Goal: Browse casually: Explore the website without a specific task or goal

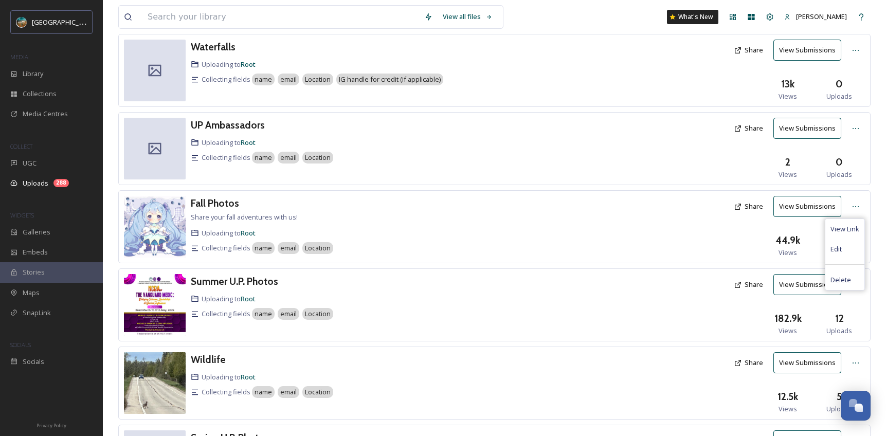
scroll to position [133, 0]
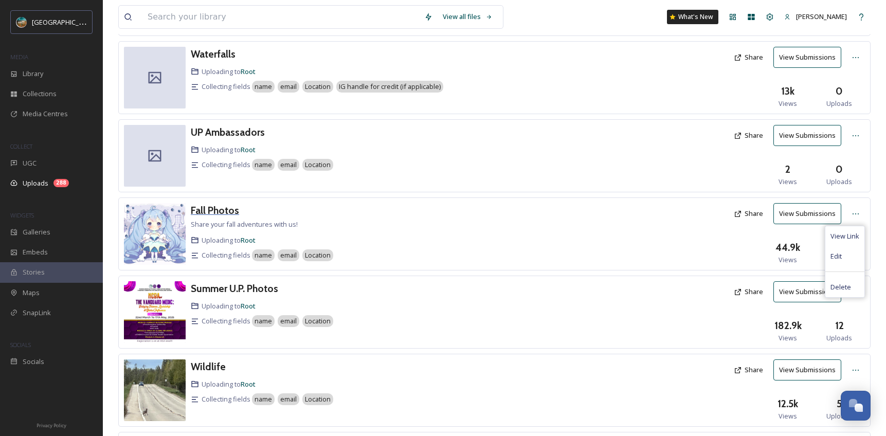
click at [217, 211] on h3 "Fall Photos" at bounding box center [215, 210] width 48 height 12
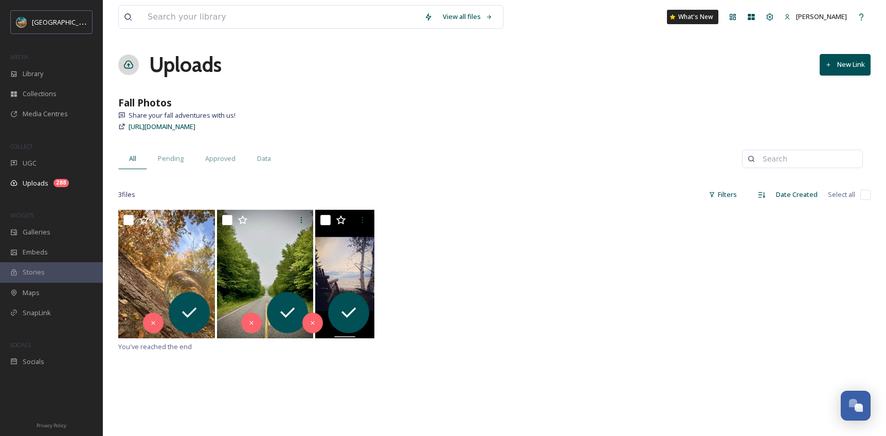
click at [430, 411] on div "You've reached the end" at bounding box center [494, 428] width 752 height 436
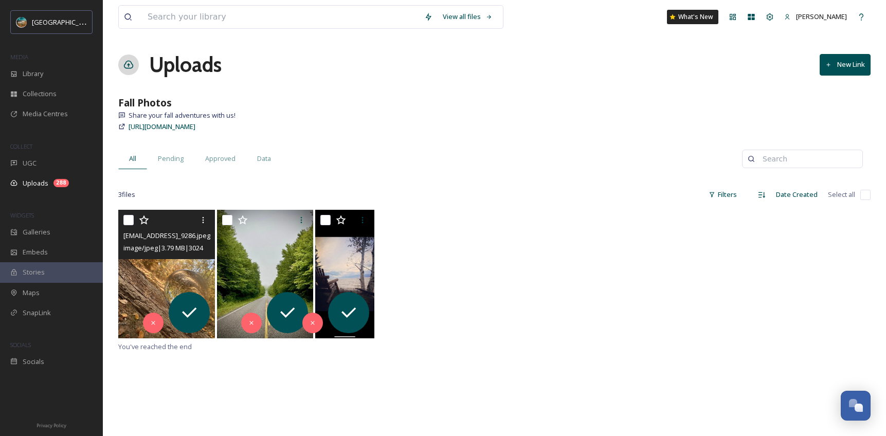
click at [166, 282] on img at bounding box center [166, 274] width 97 height 128
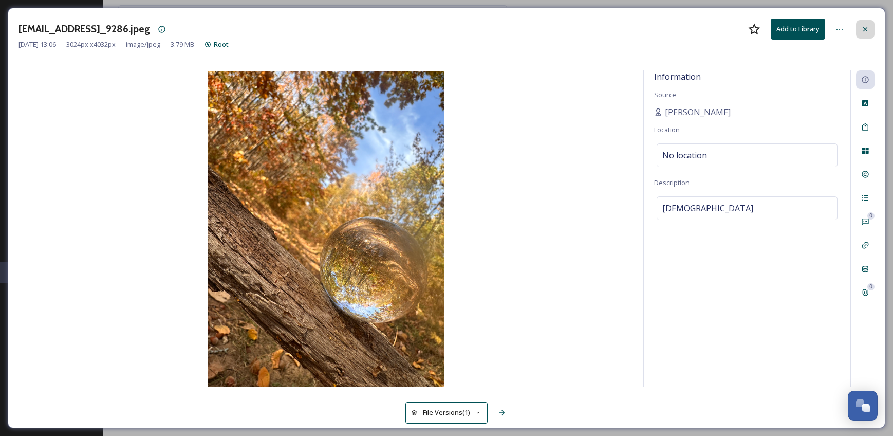
click at [862, 29] on icon at bounding box center [865, 29] width 8 height 8
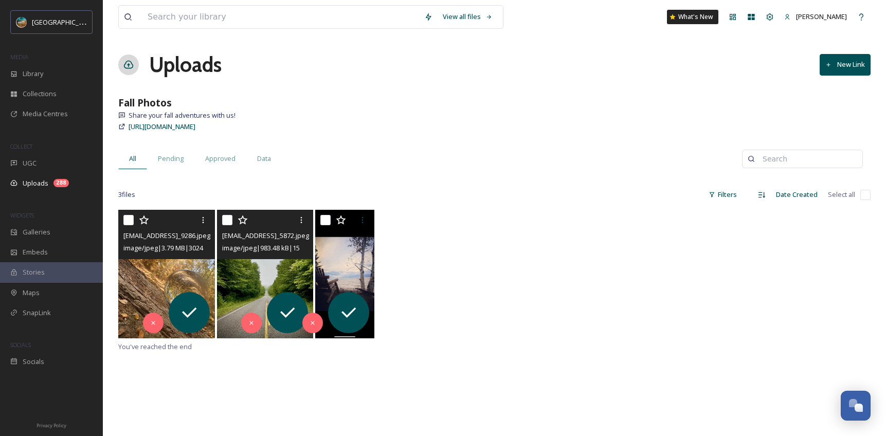
click at [283, 228] on div at bounding box center [266, 220] width 89 height 19
click at [258, 260] on img at bounding box center [265, 274] width 97 height 128
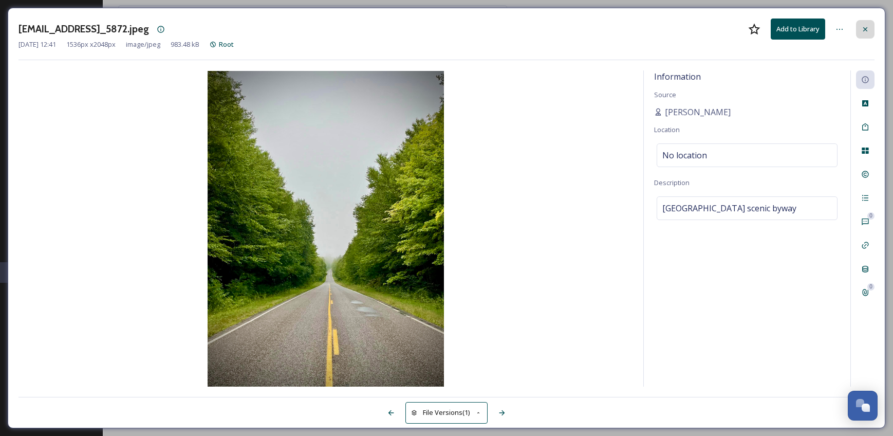
click at [867, 29] on icon at bounding box center [865, 29] width 8 height 8
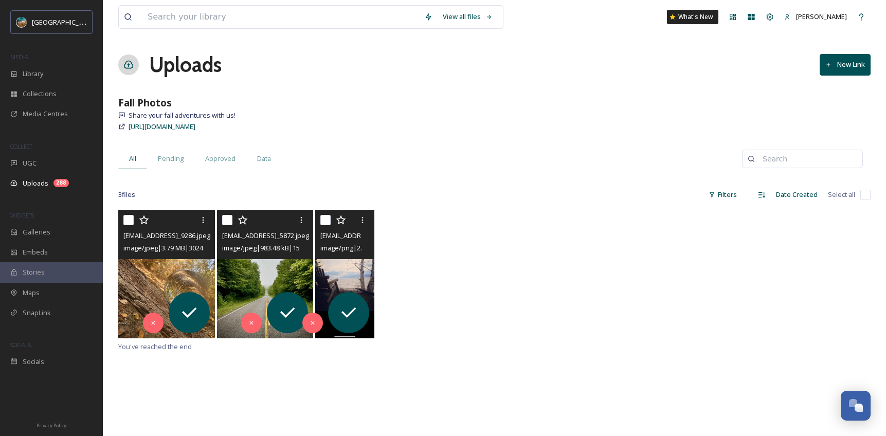
click at [340, 277] on img at bounding box center [344, 274] width 59 height 128
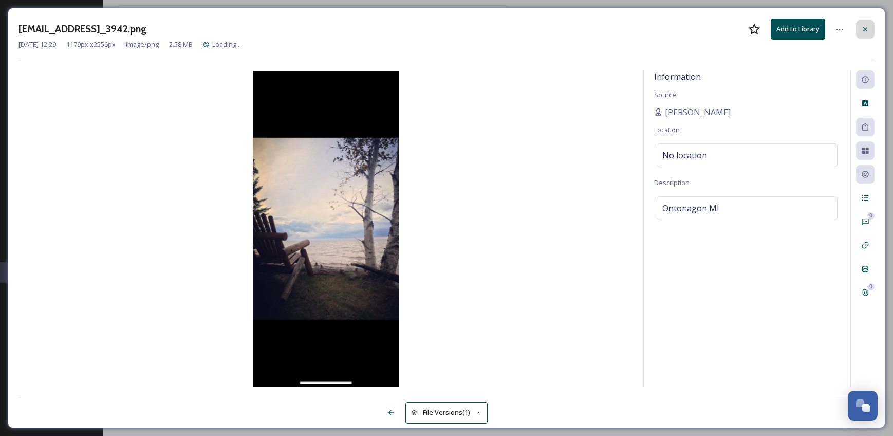
click at [864, 29] on icon at bounding box center [865, 29] width 8 height 8
